Goal: Transaction & Acquisition: Download file/media

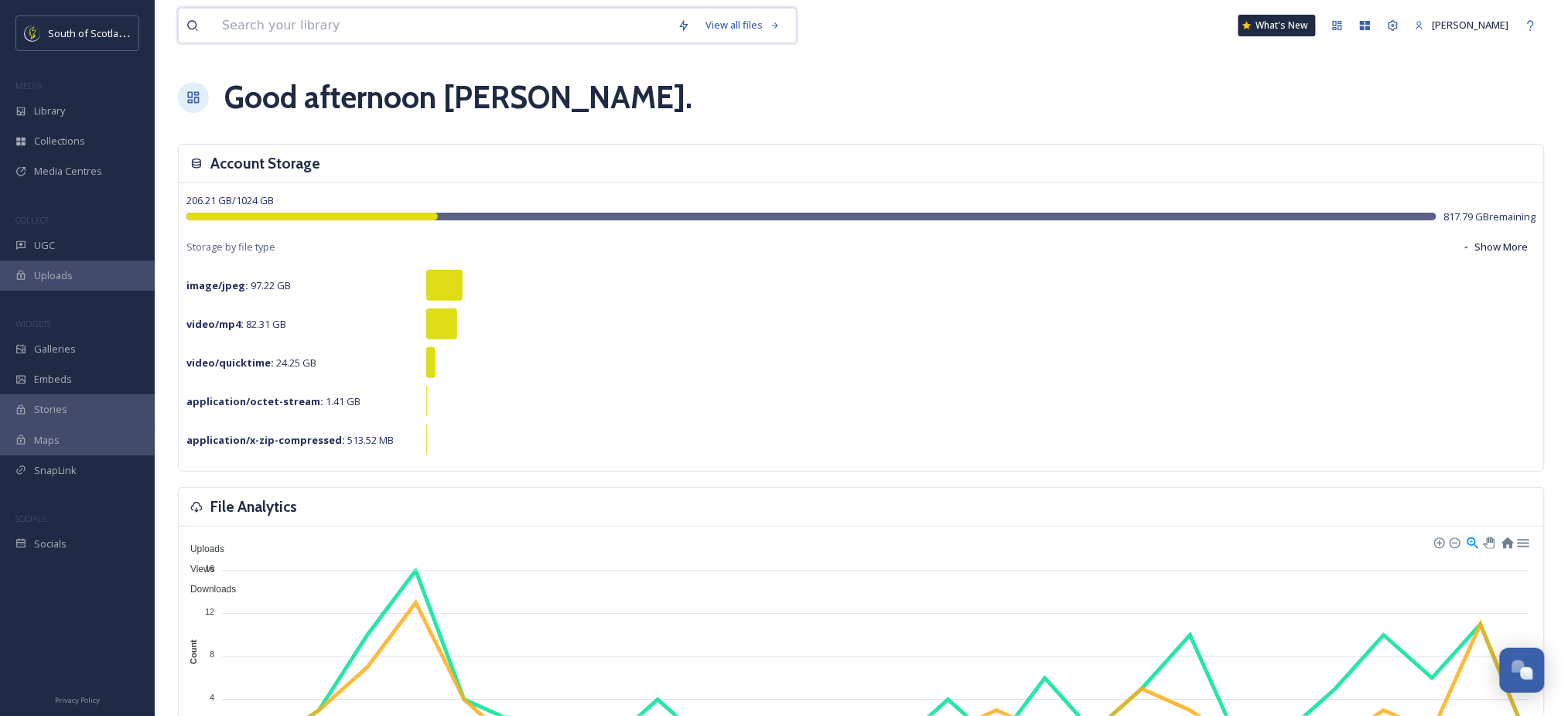
click at [582, 22] on input at bounding box center [441, 26] width 455 height 34
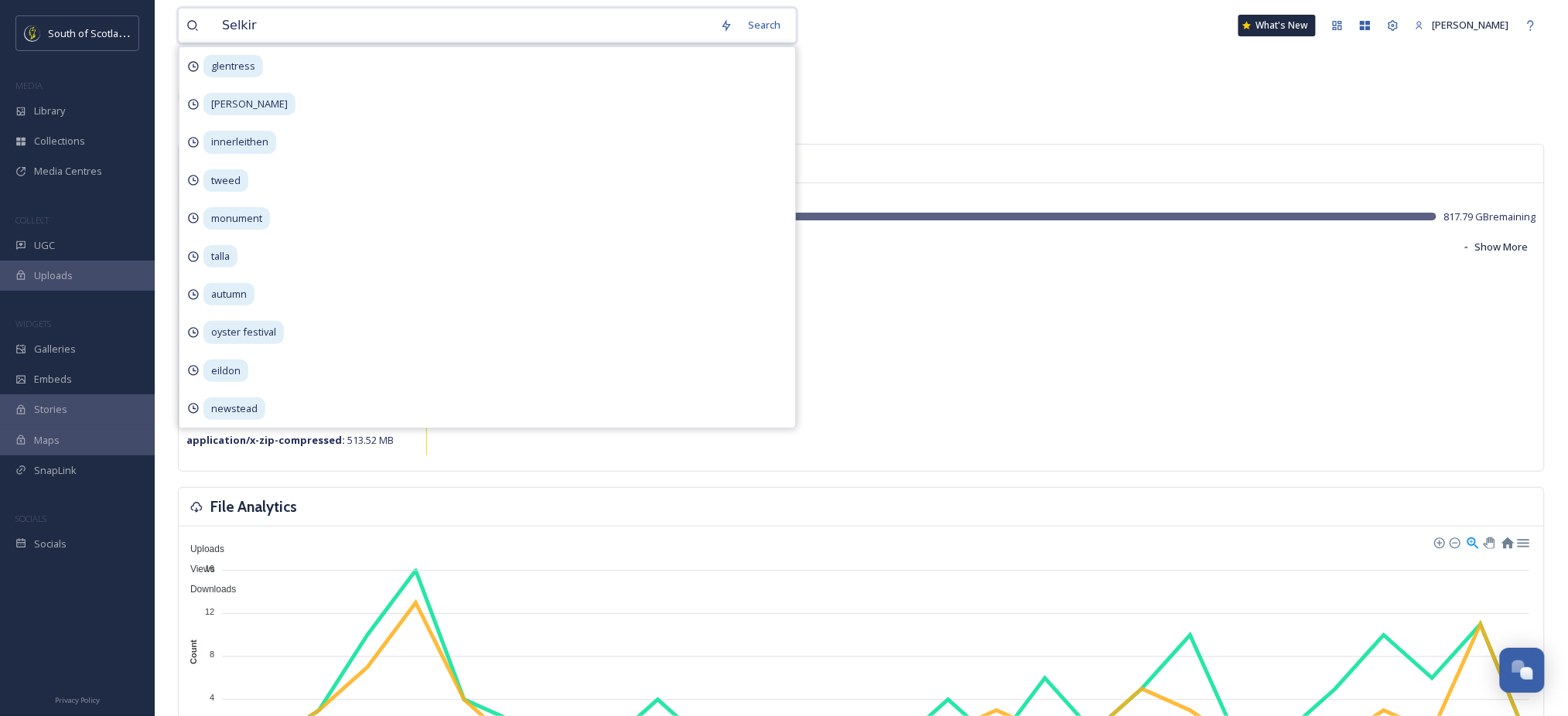
type input "Selkirk"
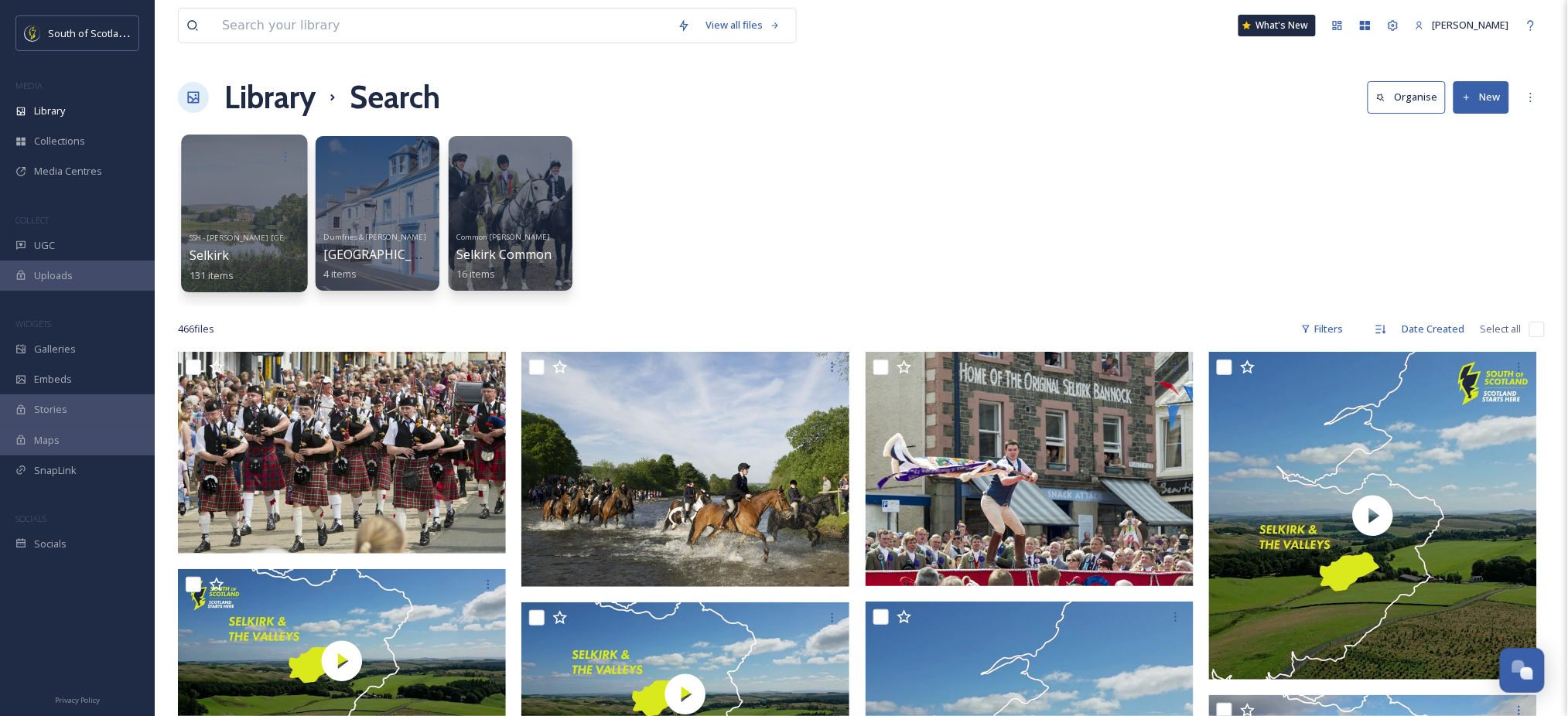
click at [258, 216] on div at bounding box center [244, 213] width 127 height 157
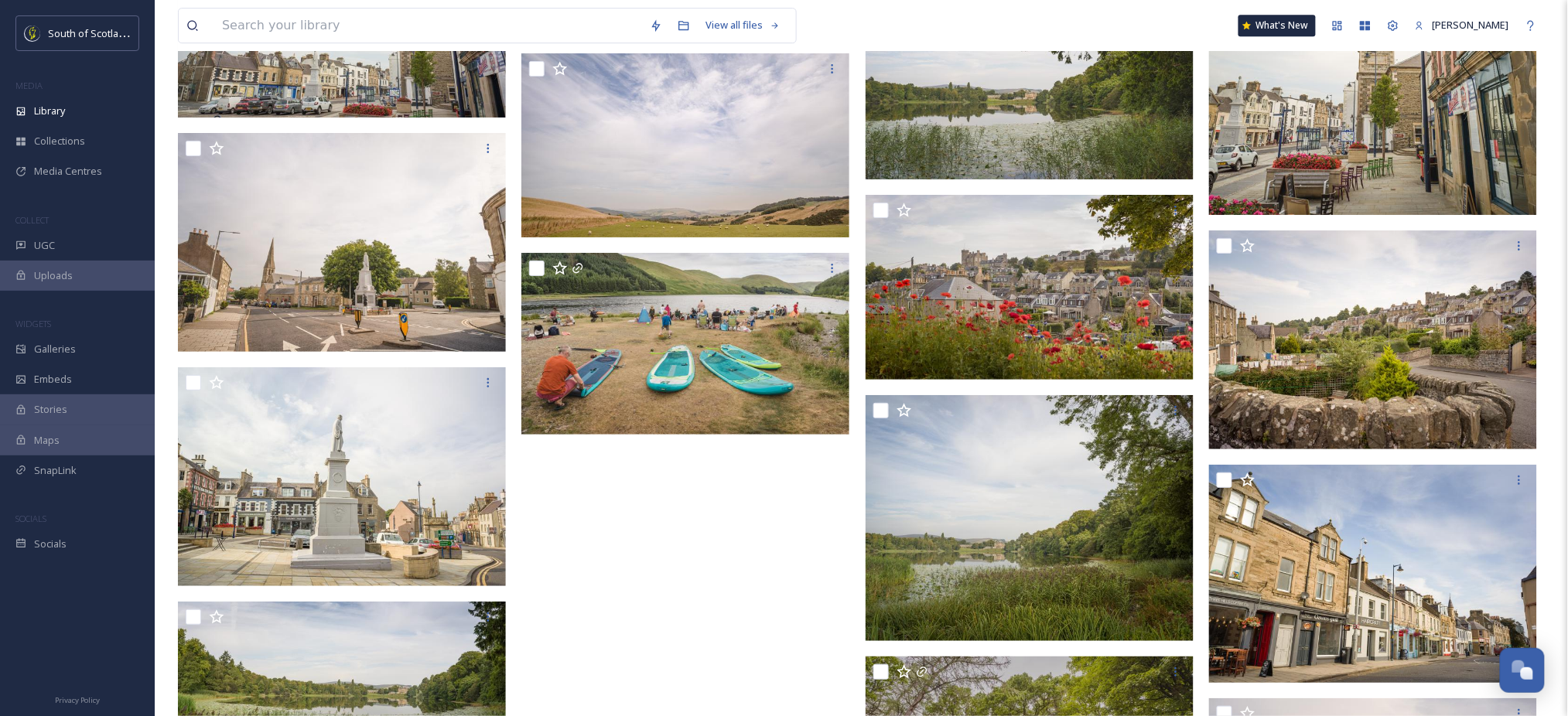
scroll to position [8200, 0]
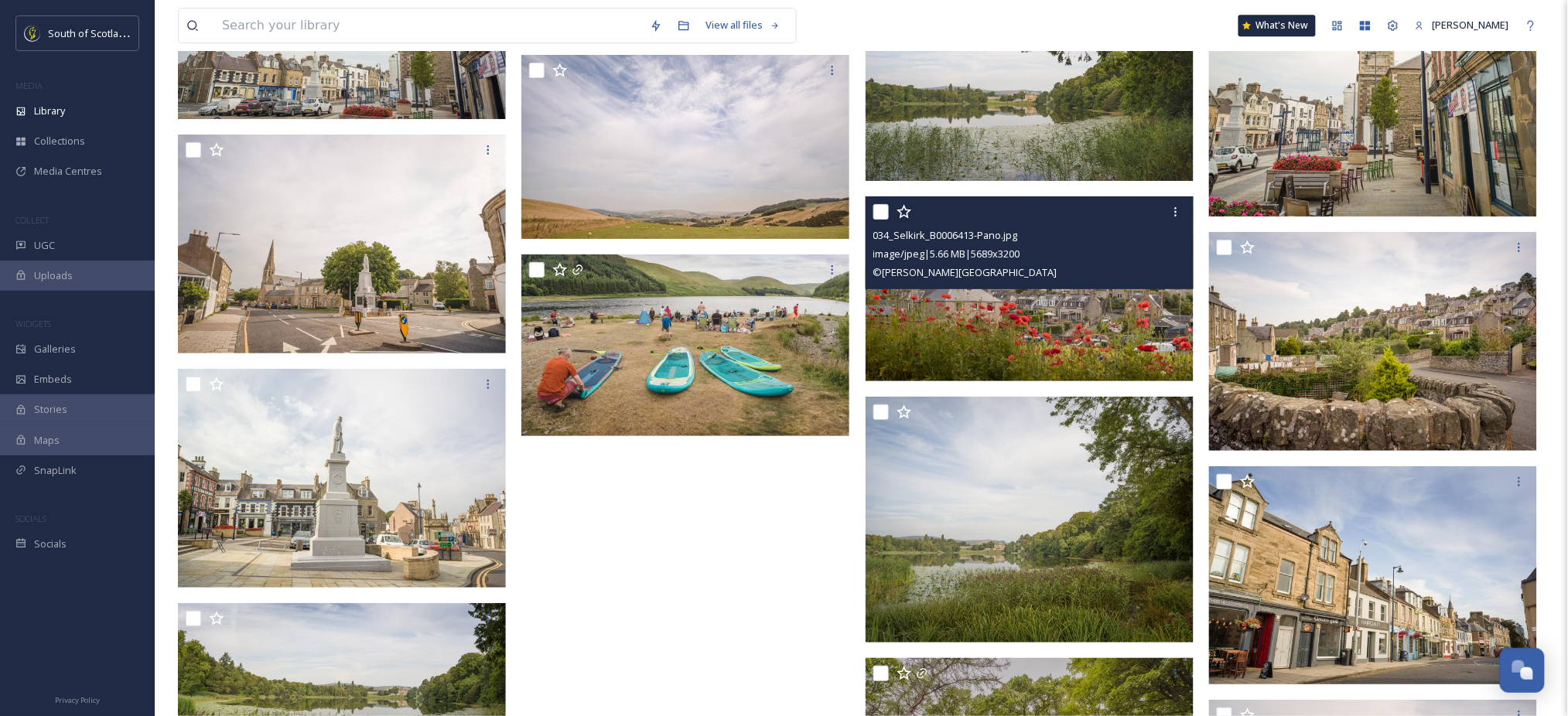
click at [995, 301] on img at bounding box center [1029, 289] width 328 height 185
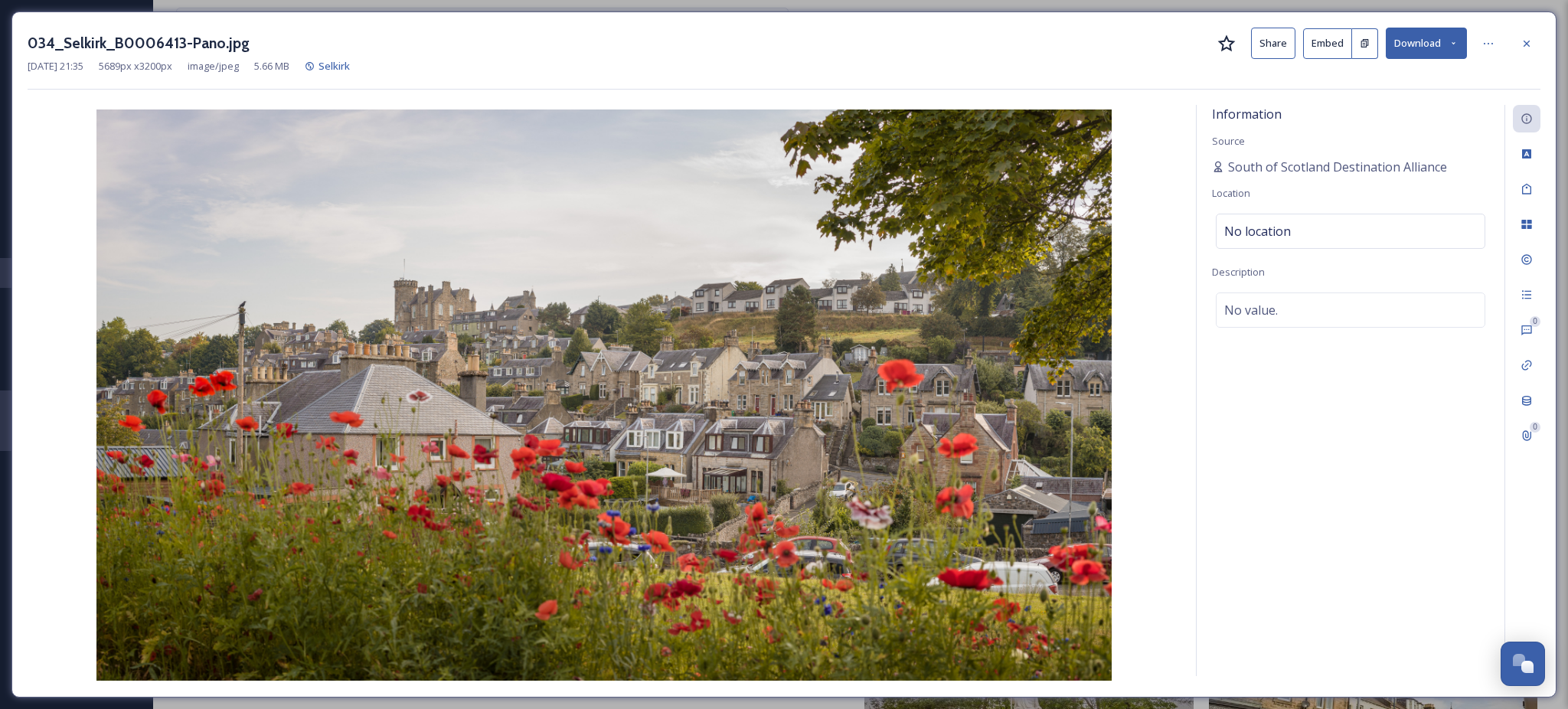
click at [1455, 39] on icon at bounding box center [1454, 43] width 10 height 10
click at [1411, 100] on div "Download Large (2000 x 1125)" at bounding box center [1387, 108] width 160 height 30
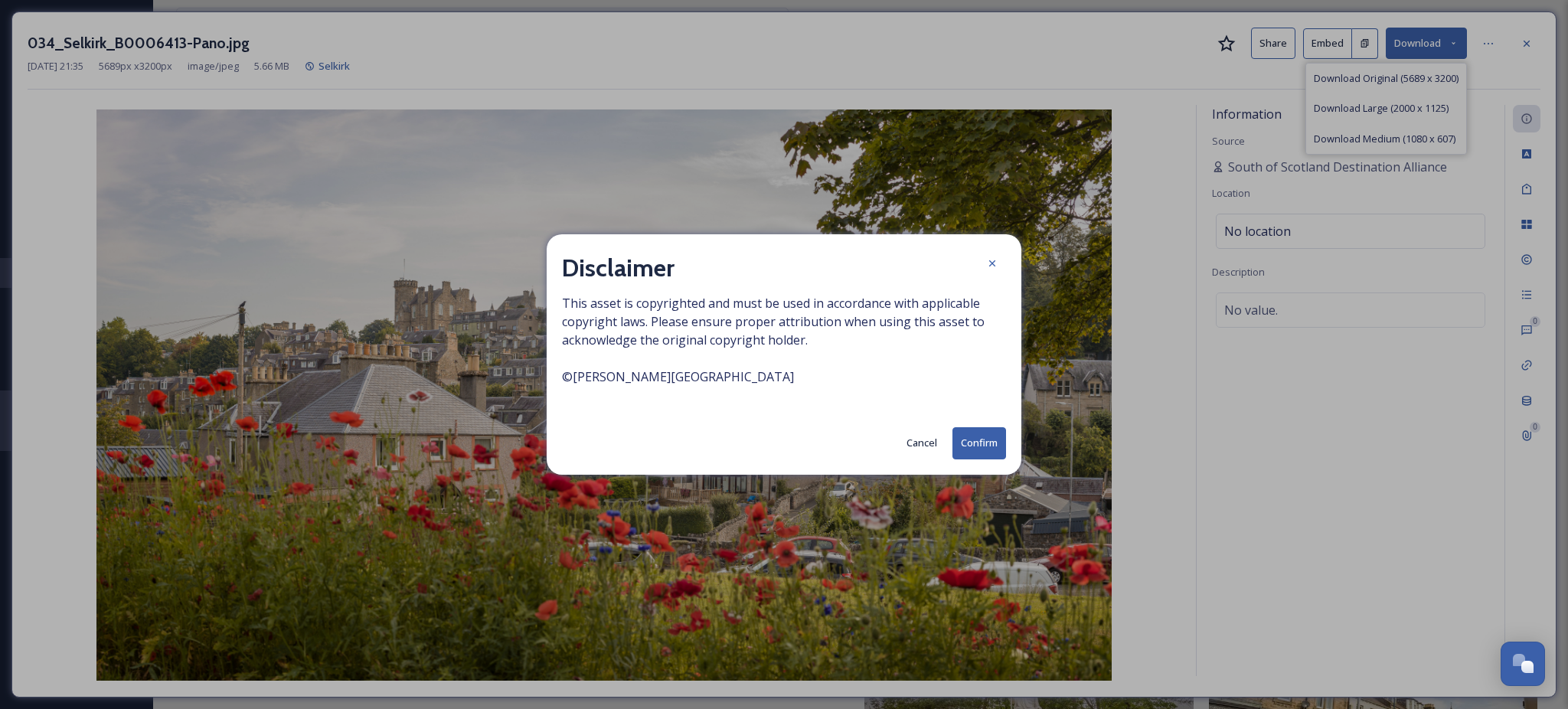
click at [985, 443] on button "Confirm" at bounding box center [979, 443] width 53 height 32
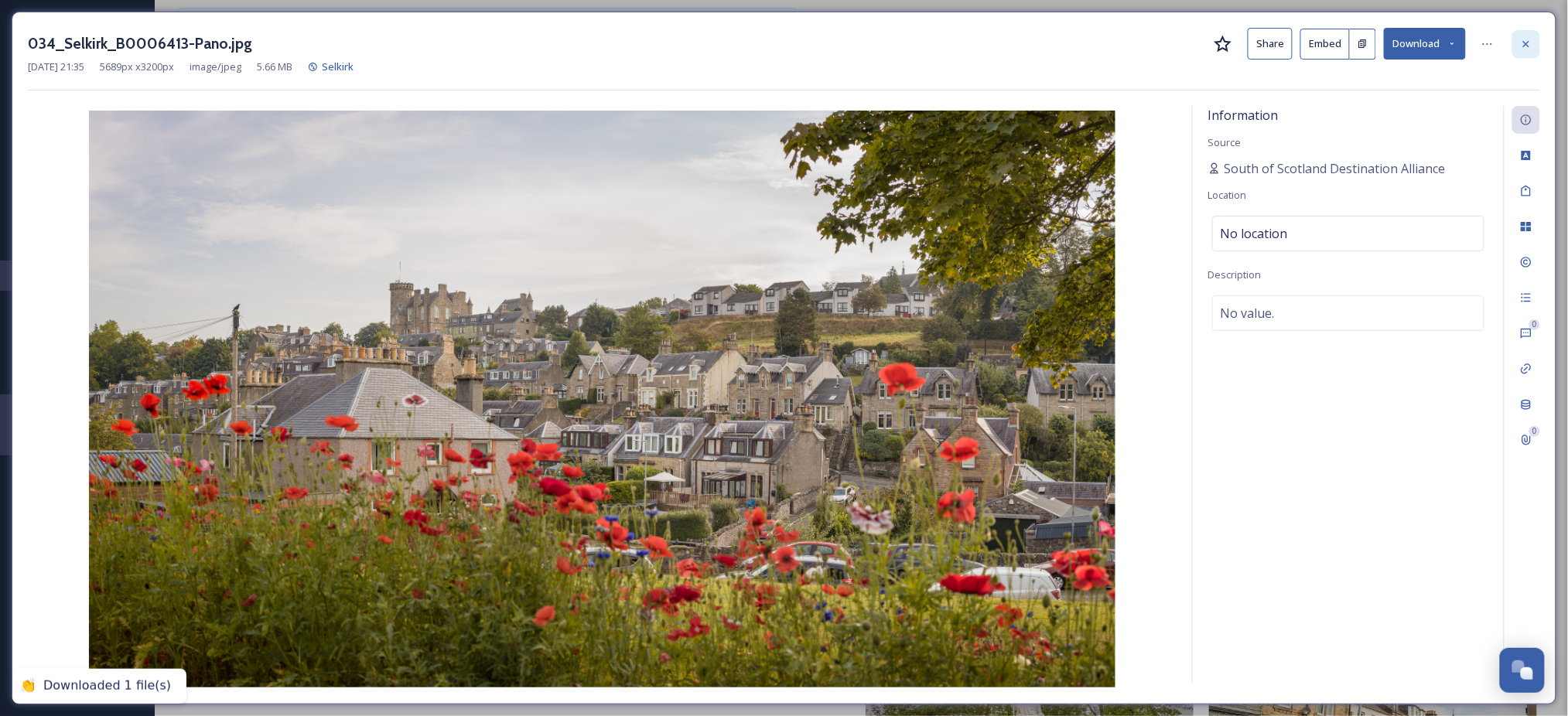
click at [1532, 47] on div at bounding box center [1526, 44] width 28 height 28
